Goal: Task Accomplishment & Management: Manage account settings

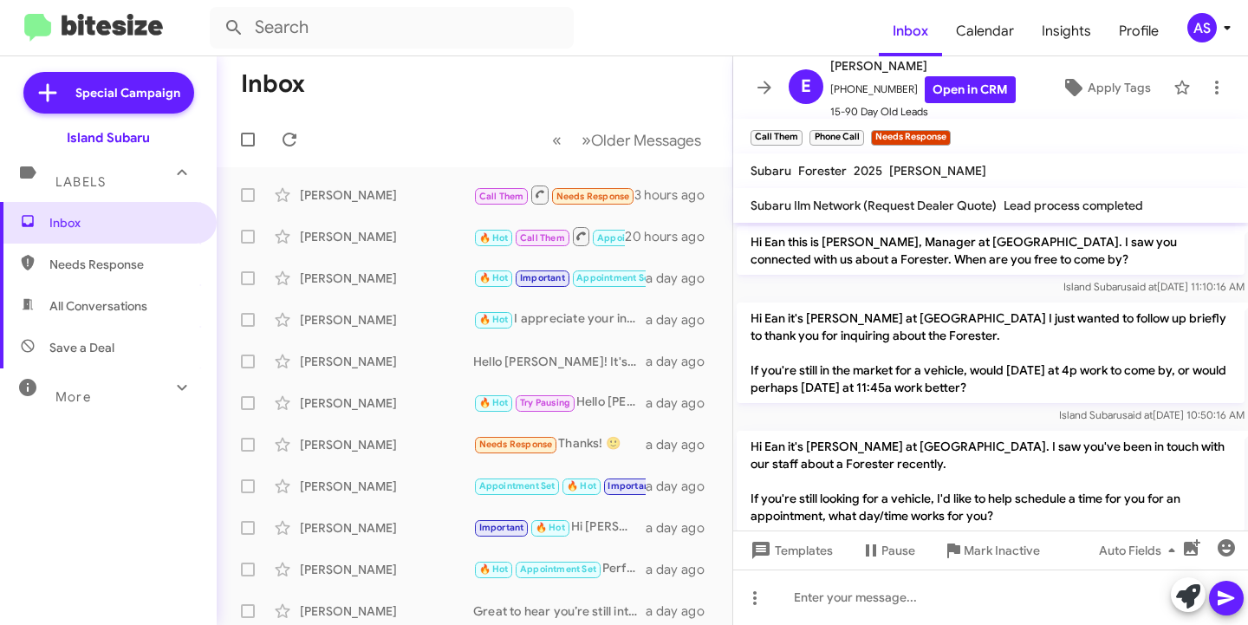
scroll to position [1319, 0]
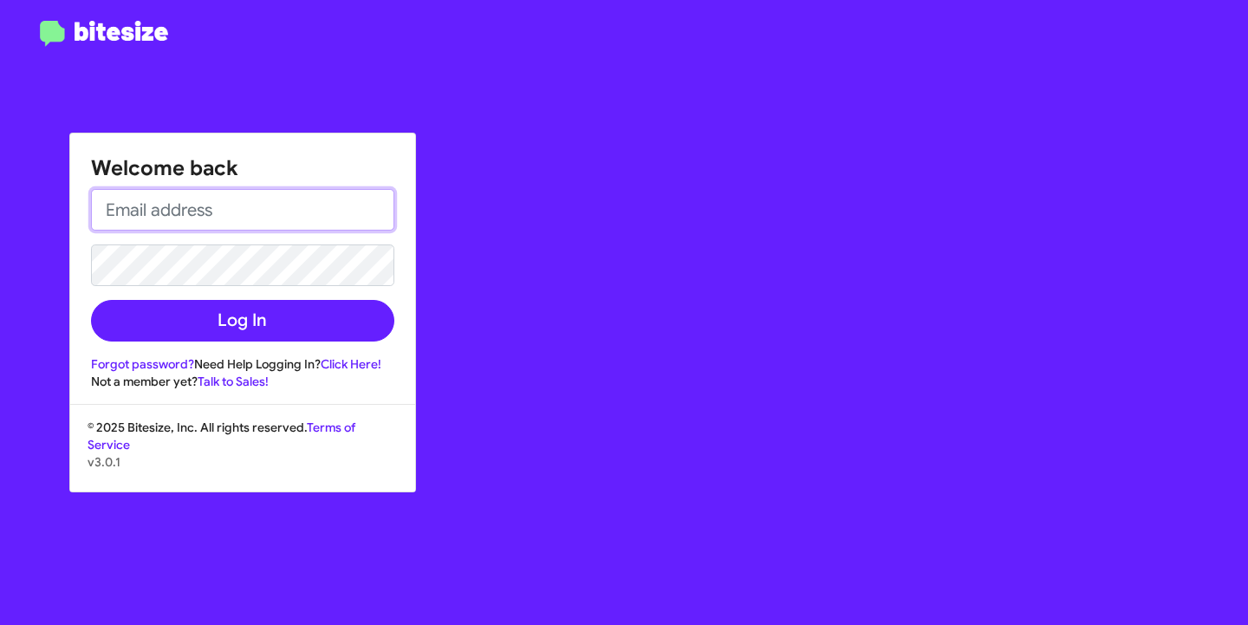
click at [300, 189] on input "email" at bounding box center [242, 210] width 303 height 42
type input "[EMAIL_ADDRESS][DOMAIN_NAME]"
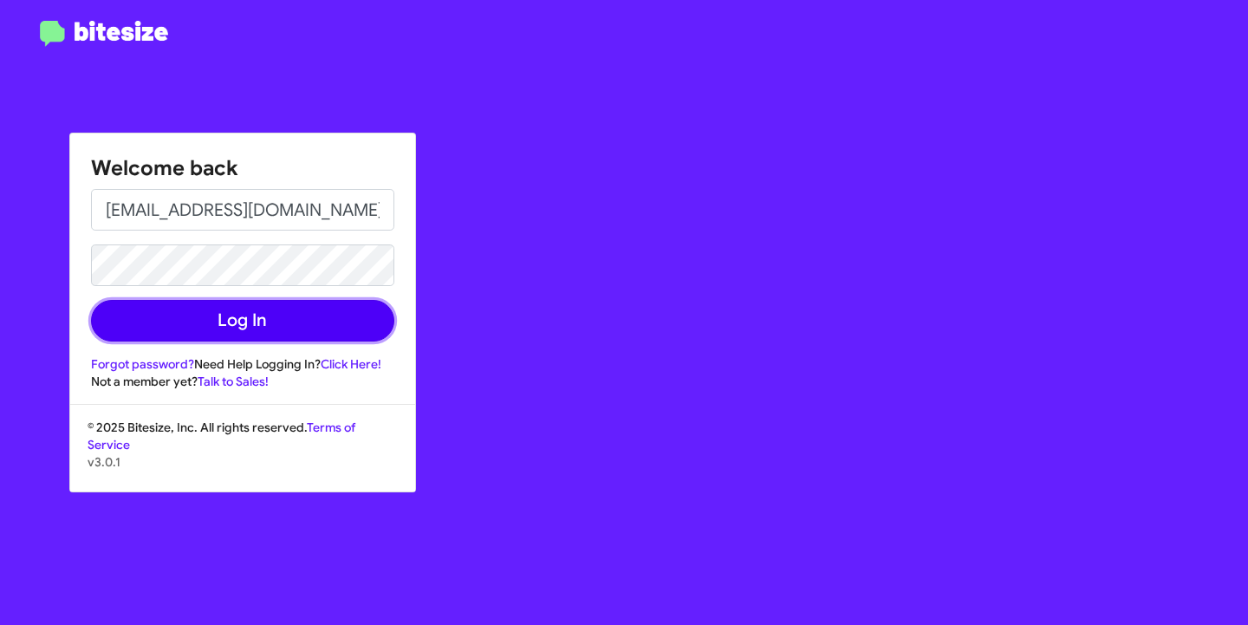
click at [279, 314] on button "Log In" at bounding box center [242, 321] width 303 height 42
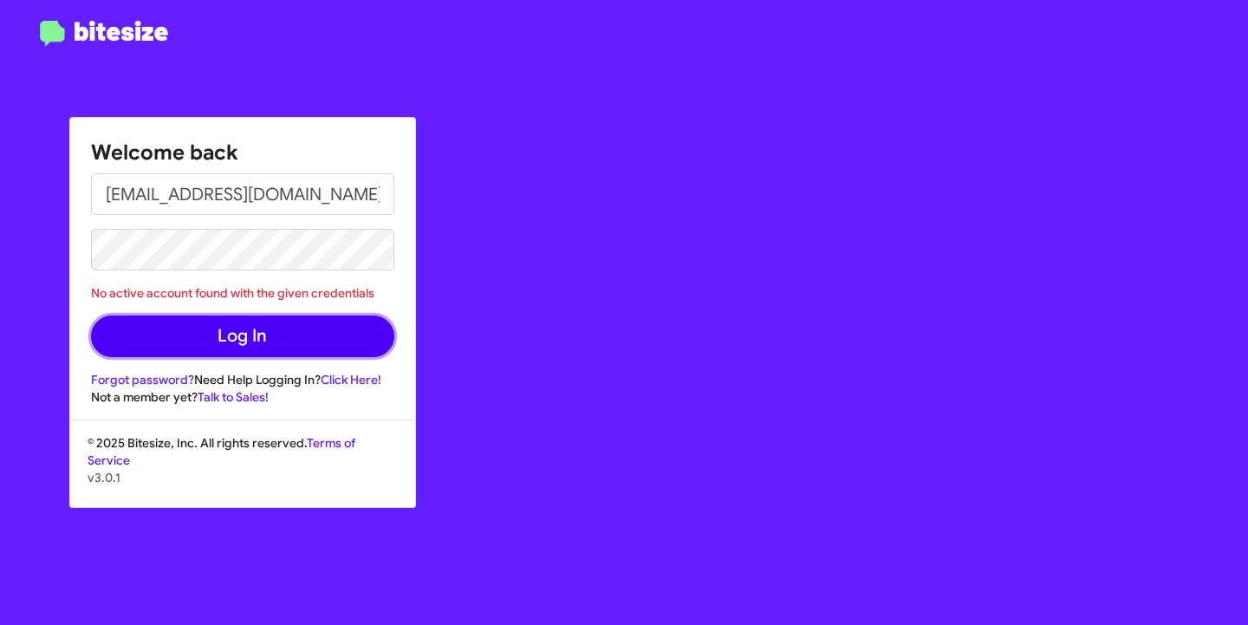
click at [293, 342] on button "Log In" at bounding box center [242, 336] width 303 height 42
